Goal: Task Accomplishment & Management: Complete application form

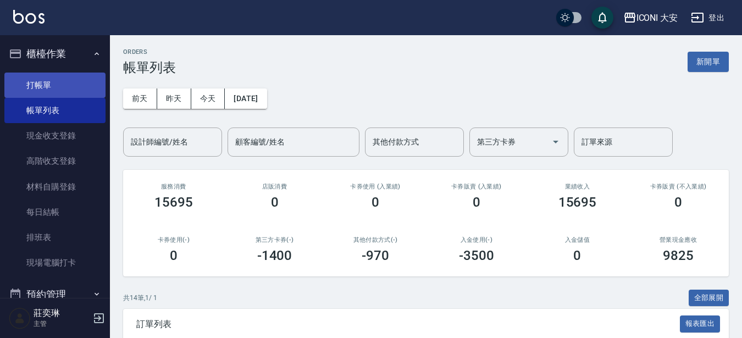
click at [73, 92] on link "打帳單" at bounding box center [54, 85] width 101 height 25
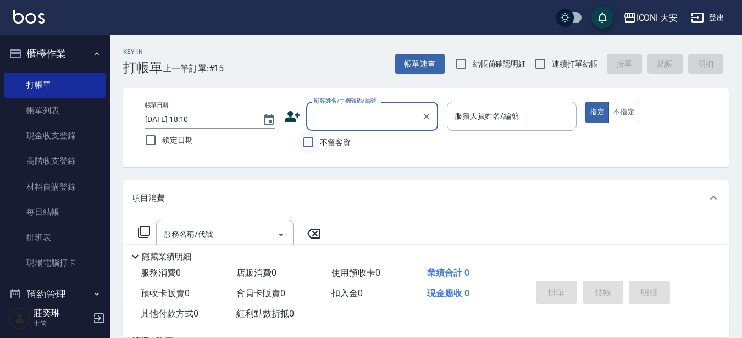
click at [309, 140] on input "不留客資" at bounding box center [308, 142] width 23 height 23
checkbox input "true"
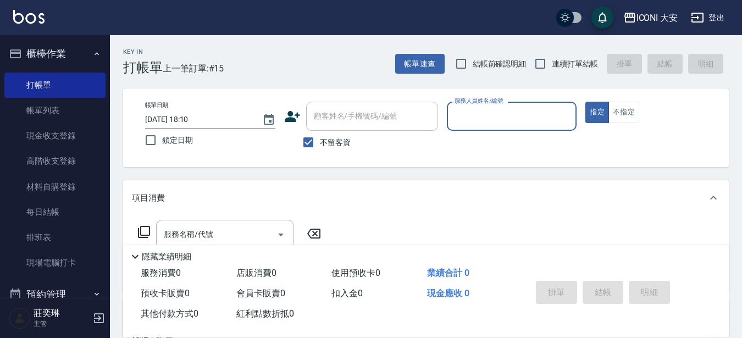
click at [517, 115] on input "服務人員姓名/編號" at bounding box center [512, 116] width 120 height 19
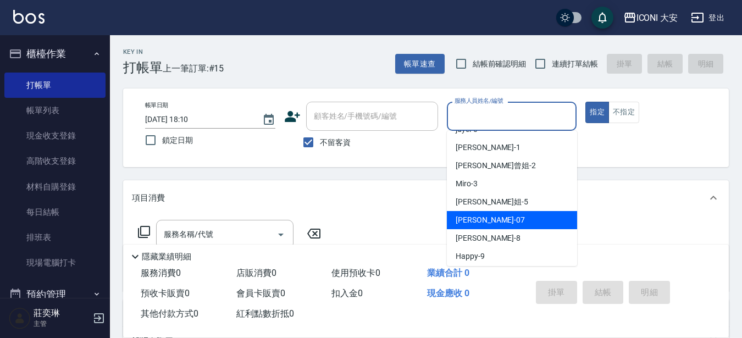
scroll to position [19, 0]
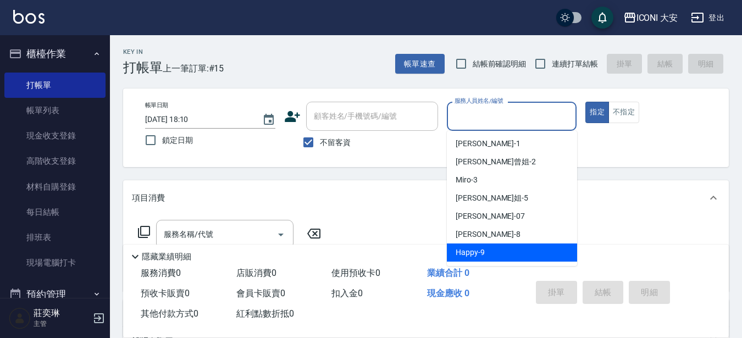
click at [486, 256] on div "Happy -9" at bounding box center [512, 252] width 130 height 18
type input "Happy-9"
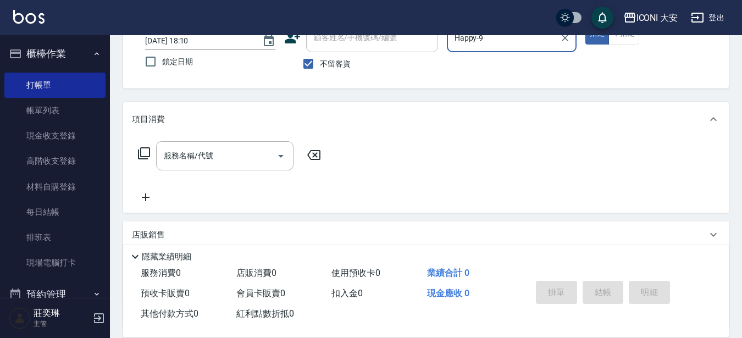
scroll to position [165, 0]
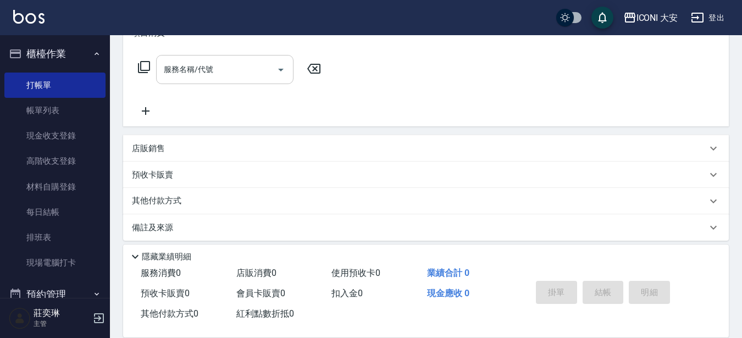
click at [234, 79] on input "服務名稱/代號" at bounding box center [216, 69] width 111 height 19
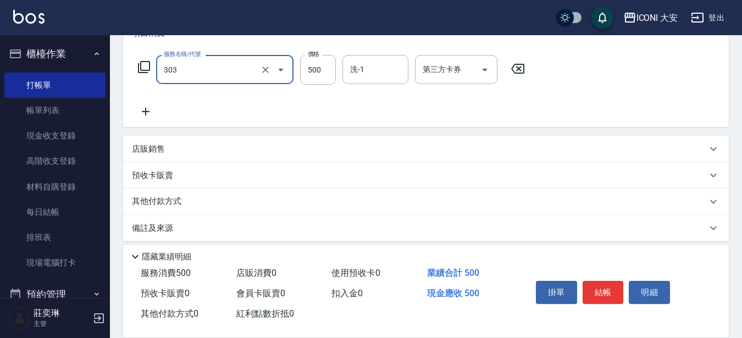
type input "洗+剪優惠(303)"
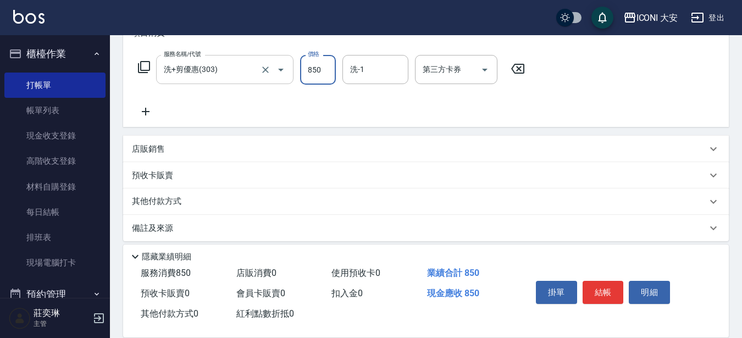
type input "850"
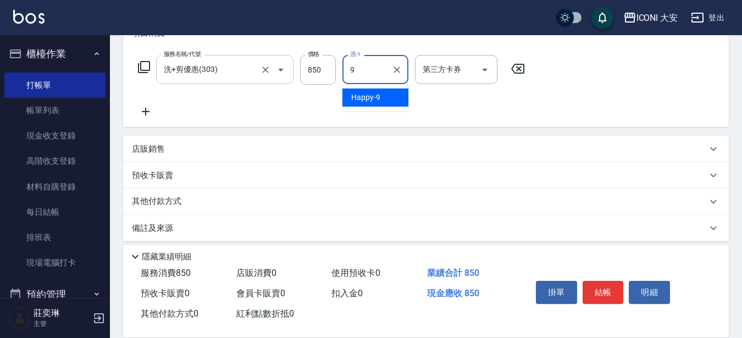
type input "Happy-9"
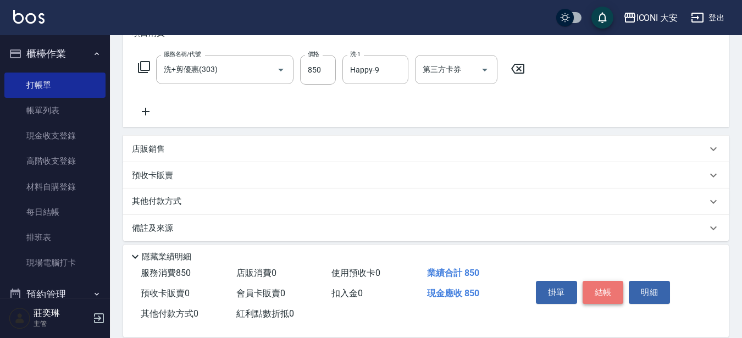
click at [599, 284] on button "結帳" at bounding box center [603, 292] width 41 height 23
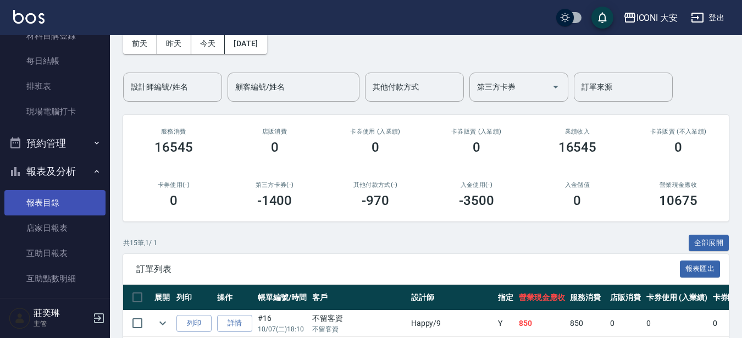
scroll to position [275, 0]
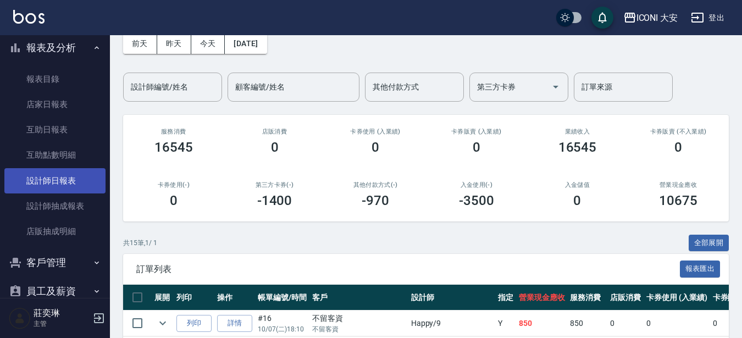
click at [68, 175] on link "設計師日報表" at bounding box center [54, 180] width 101 height 25
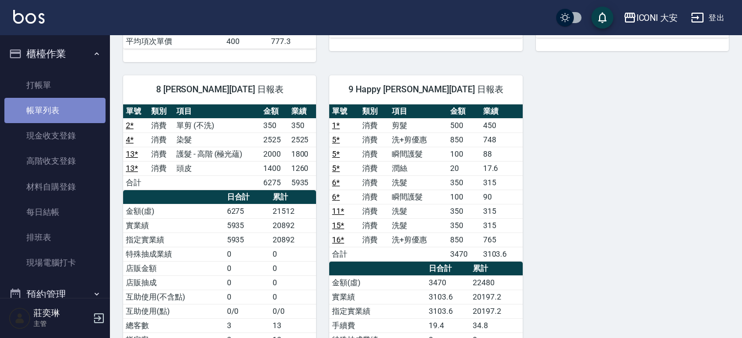
click at [54, 108] on link "帳單列表" at bounding box center [54, 110] width 101 height 25
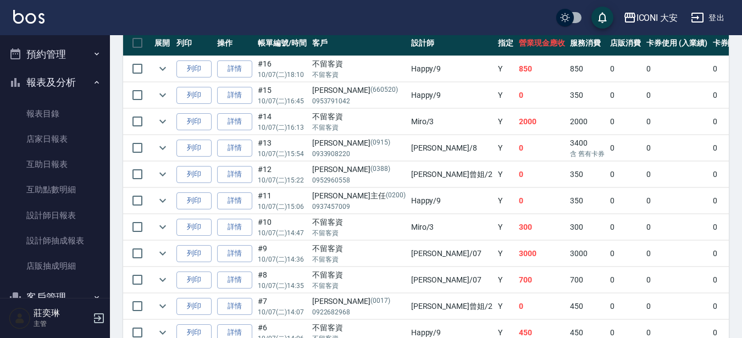
scroll to position [352, 0]
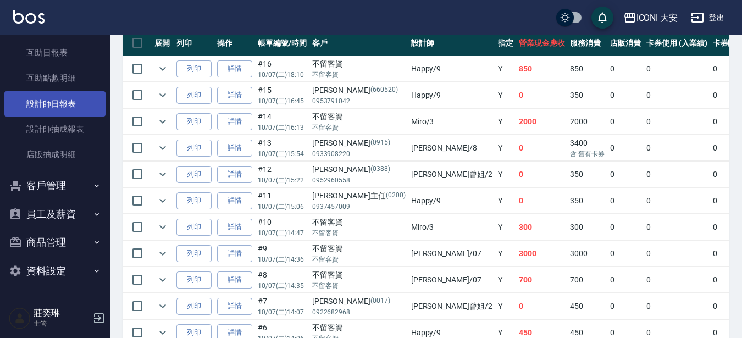
click at [57, 103] on link "設計師日報表" at bounding box center [54, 103] width 101 height 25
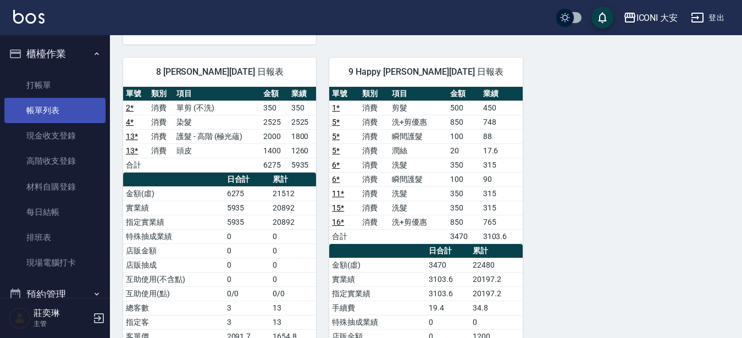
scroll to position [387, 0]
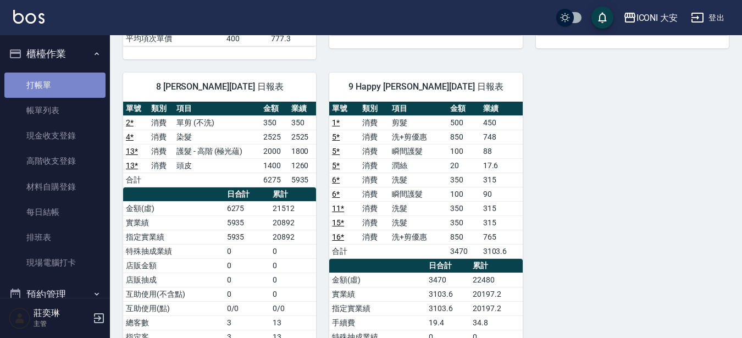
click at [60, 91] on link "打帳單" at bounding box center [54, 85] width 101 height 25
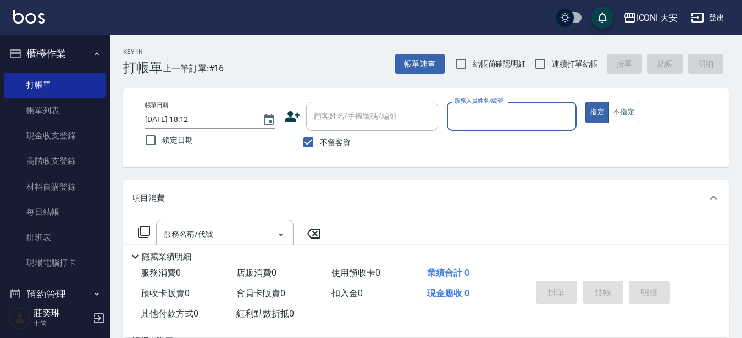
click at [523, 114] on input "服務人員姓名/編號" at bounding box center [512, 116] width 120 height 19
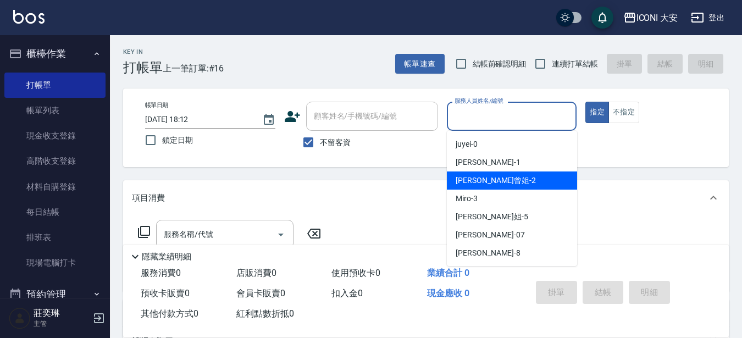
click at [529, 175] on div "[PERSON_NAME]曾姐 -2" at bounding box center [512, 180] width 130 height 18
type input "[PERSON_NAME]曾姐-2"
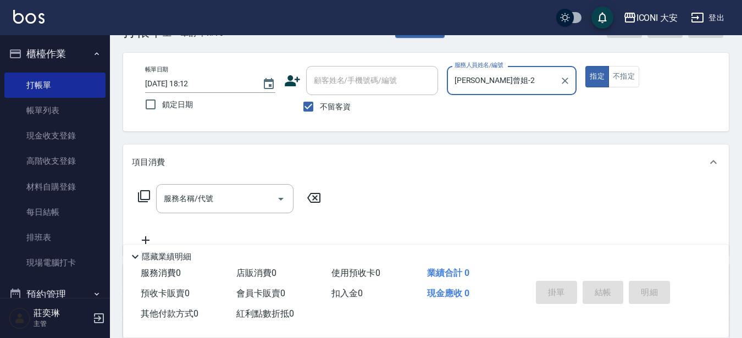
scroll to position [55, 0]
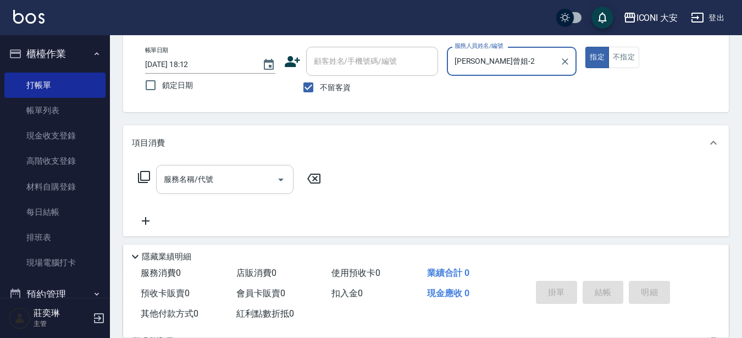
click at [220, 182] on input "服務名稱/代號" at bounding box center [216, 179] width 111 height 19
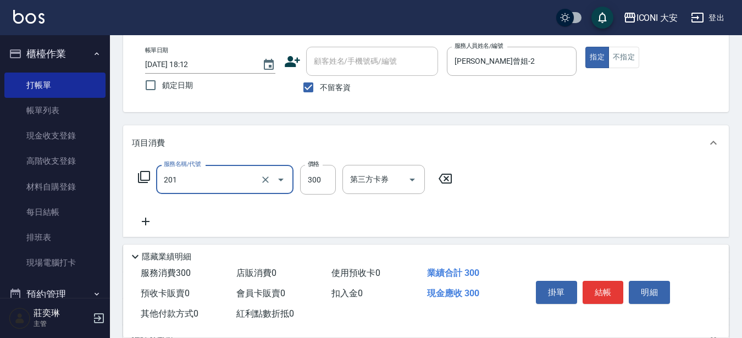
type input "張.曾洗髮　(201)"
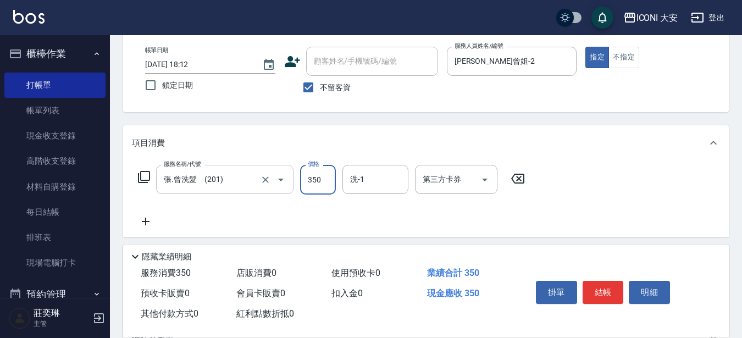
type input "350"
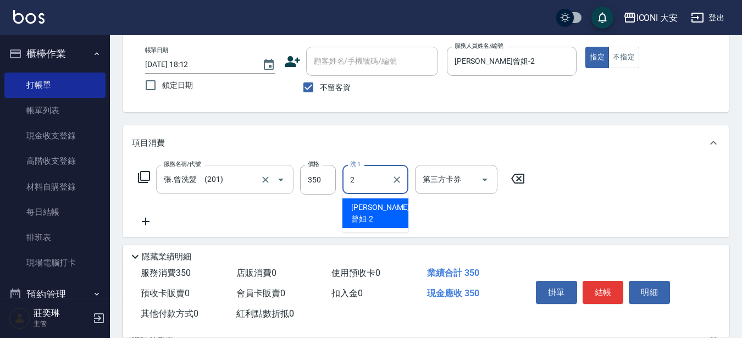
type input "[PERSON_NAME]曾姐-2"
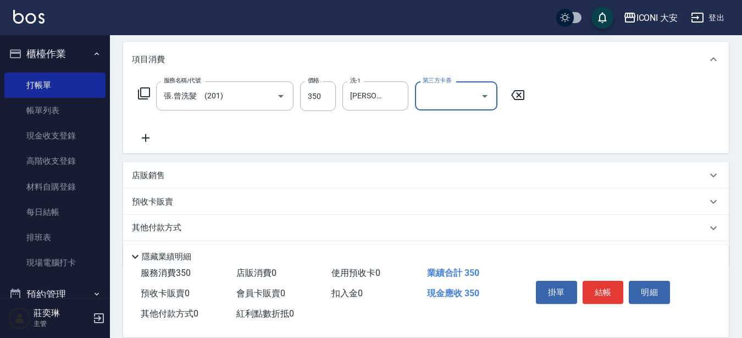
scroll to position [165, 0]
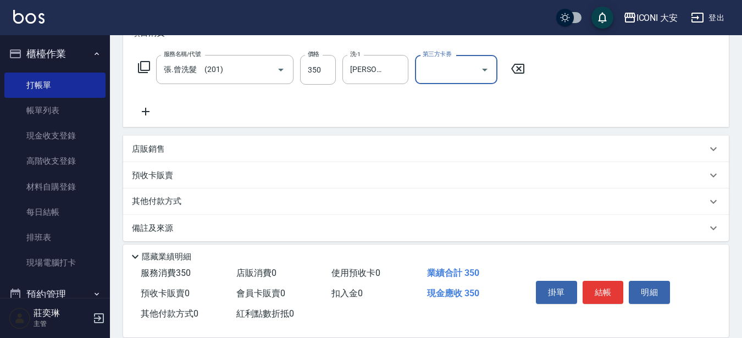
click at [152, 113] on icon at bounding box center [145, 111] width 27 height 13
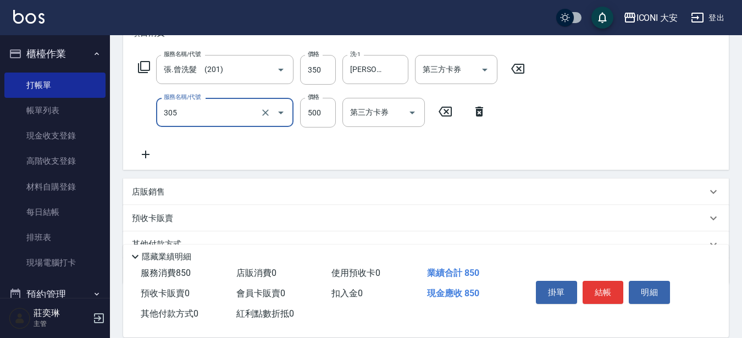
type input "剪髮(305)"
type input "600"
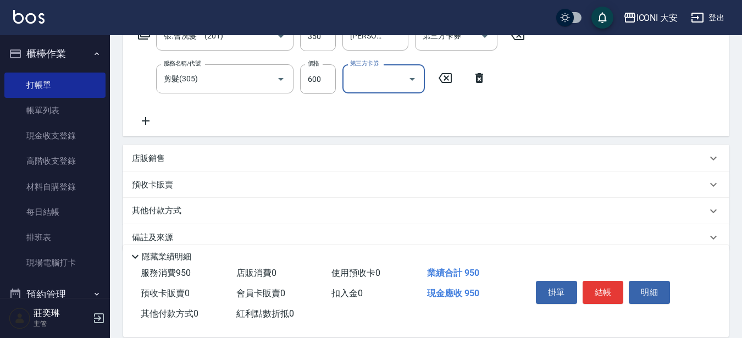
scroll to position [217, 0]
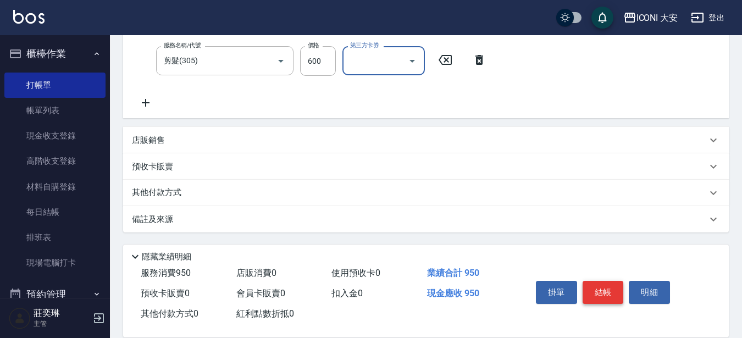
click at [595, 283] on button "結帳" at bounding box center [603, 292] width 41 height 23
